Goal: Use online tool/utility: Utilize a website feature to perform a specific function

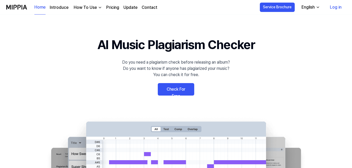
click at [183, 90] on link "Check For Free" at bounding box center [176, 89] width 36 height 12
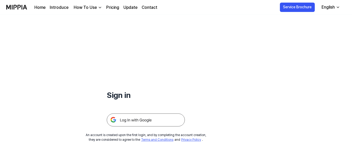
click at [158, 118] on img at bounding box center [146, 120] width 78 height 13
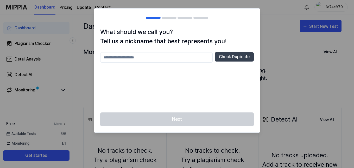
click at [199, 56] on input "text" at bounding box center [156, 57] width 112 height 10
type input "***"
click at [226, 55] on button "Check Duplicate" at bounding box center [234, 56] width 39 height 9
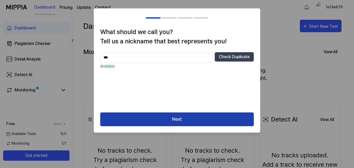
click at [202, 119] on button "Next" at bounding box center [176, 120] width 153 height 14
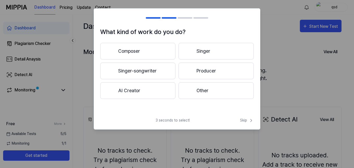
click at [197, 53] on button "Singer" at bounding box center [215, 51] width 75 height 17
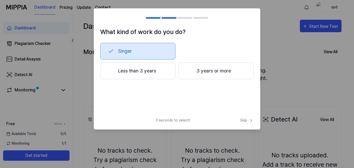
click at [148, 79] on button "Less than 3 years" at bounding box center [137, 71] width 75 height 17
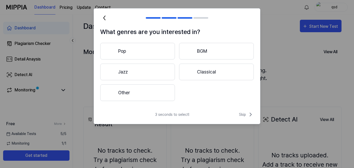
click at [159, 46] on button "Pop" at bounding box center [137, 51] width 75 height 17
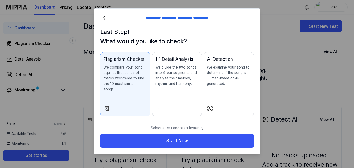
drag, startPoint x: 196, startPoint y: 106, endPoint x: 148, endPoint y: 120, distance: 49.8
click at [148, 123] on p "Select a test and start instantly" at bounding box center [176, 129] width 153 height 12
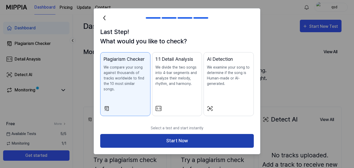
click at [154, 138] on button "Start Now" at bounding box center [176, 141] width 153 height 14
